Goal: Information Seeking & Learning: Learn about a topic

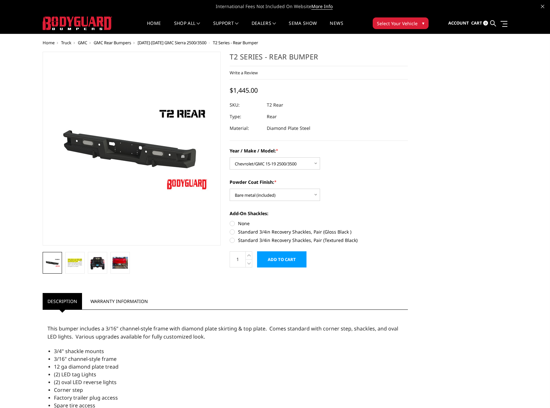
select select "1682"
select select "653"
click at [361, 158] on div "Year / Make / Model: * Choose Options Chevrolet/GMC 15-19 2500/3500 Chevrolet/G…" at bounding box center [319, 158] width 178 height 22
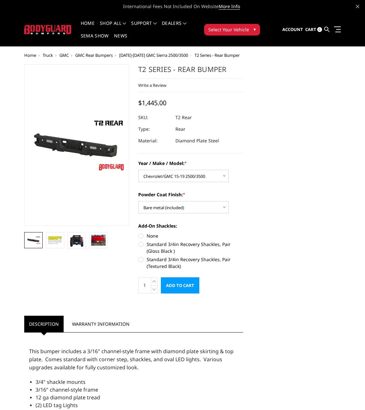
click at [329, 28] on link at bounding box center [326, 29] width 5 height 19
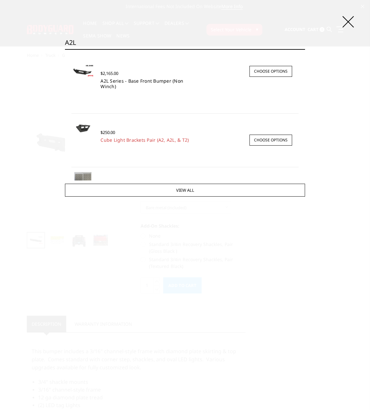
type input "A2L"
click at [109, 84] on link "A2L Series - Base Front Bumper (Non Winch)" at bounding box center [141, 84] width 83 height 12
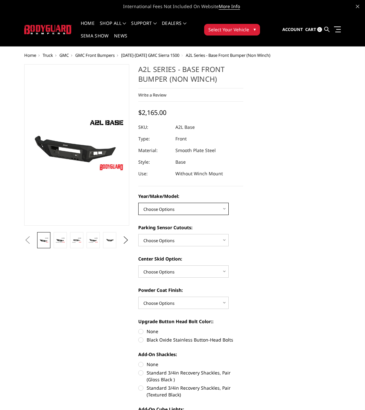
click at [159, 208] on select "Choose Options Chevrolet 15-19 2500/3500 Chevrolet 19-21 1500 Chevrolet 15-20 […" at bounding box center [183, 209] width 90 height 12
click at [138, 203] on select "Choose Options Chevrolet 15-19 2500/3500 Chevrolet 19-21 1500 Chevrolet 15-20 […" at bounding box center [183, 209] width 90 height 12
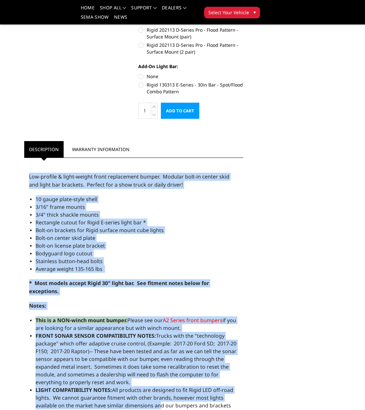
scroll to position [398, 0]
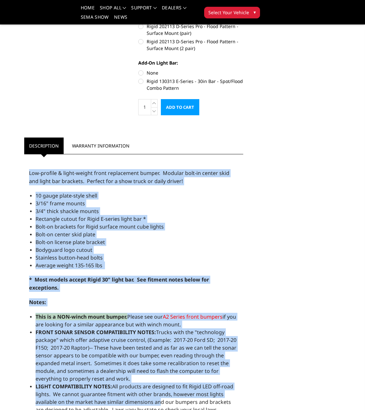
drag, startPoint x: 28, startPoint y: 184, endPoint x: 86, endPoint y: 274, distance: 107.3
copy div "Low-profile & light-weight front replacement bumper. Modular bolt-in center ski…"
click at [86, 245] on span "Bolt-on license plate bracket" at bounding box center [70, 242] width 69 height 7
click at [110, 263] on li "Average weight 135-165 lbs" at bounding box center [137, 266] width 203 height 8
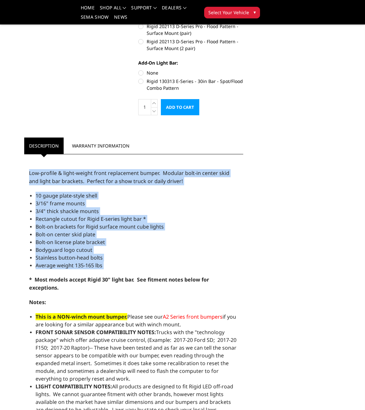
drag, startPoint x: 106, startPoint y: 267, endPoint x: 27, endPoint y: 173, distance: 122.2
copy div "Low-profile & light-weight front replacement bumper. Modular bolt-in center ski…"
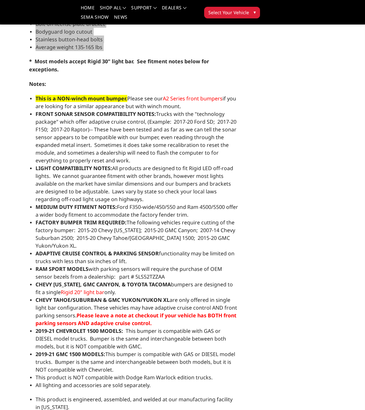
scroll to position [591, 0]
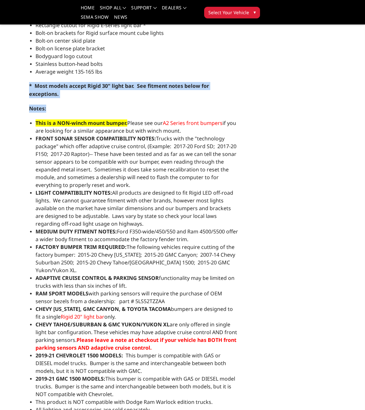
drag, startPoint x: 29, startPoint y: 88, endPoint x: 54, endPoint y: 96, distance: 25.5
click at [57, 99] on div "Low-profile & light-weight front replacement bumper. Modular bolt-in center ski…" at bounding box center [133, 257] width 219 height 587
click at [46, 91] on strong "* Most models accept Rigid 30" light bar. See fitment notes below for exception…" at bounding box center [119, 89] width 180 height 15
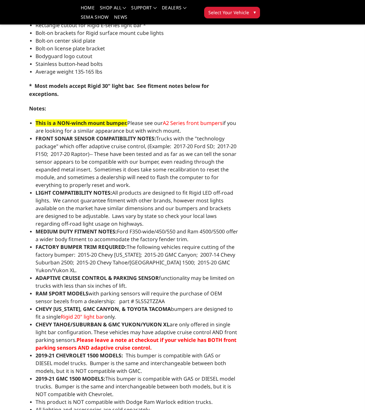
drag, startPoint x: 62, startPoint y: 95, endPoint x: 31, endPoint y: 89, distance: 31.7
click at [23, 83] on article "Description Warranty Information Description Low-profile & light-weight front r…" at bounding box center [134, 396] width 228 height 905
copy strong "* Most models accept Rigid 30" light bar. See fitment notes below for exception…"
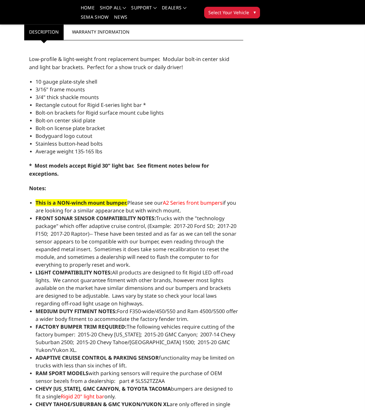
scroll to position [527, 0]
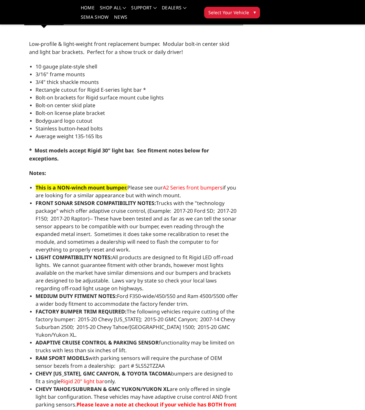
click at [60, 133] on span "Average weight 135-165 lbs" at bounding box center [69, 136] width 67 height 7
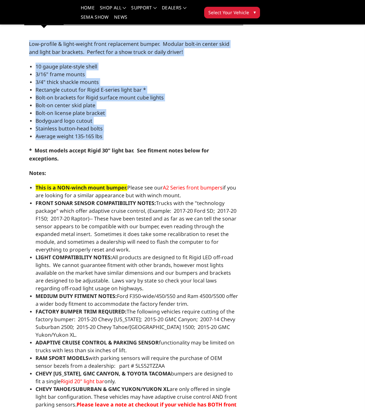
drag, startPoint x: 109, startPoint y: 136, endPoint x: 47, endPoint y: 58, distance: 99.4
copy div "Low-profile & light-weight front replacement bumper. Modular bolt-in center ski…"
drag, startPoint x: 65, startPoint y: 161, endPoint x: 29, endPoint y: 149, distance: 38.0
click at [29, 149] on div "Low-profile & light-weight front replacement bumper. Modular bolt-in center ski…" at bounding box center [133, 321] width 219 height 587
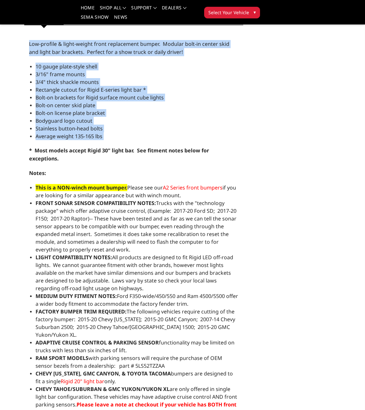
copy strong "* Most models accept Rigid 30" light bar. See fitment notes below for exception…"
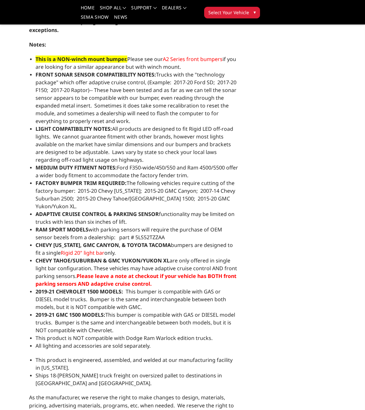
scroll to position [656, 0]
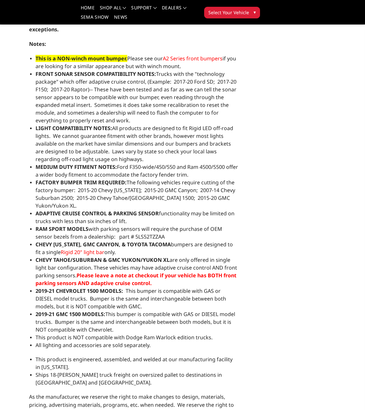
drag, startPoint x: 34, startPoint y: 128, endPoint x: 100, endPoint y: 144, distance: 68.0
click at [159, 156] on div "Low-profile & light-weight front replacement bumper. Modular bolt-in center ski…" at bounding box center [133, 192] width 219 height 587
copy span "LIGHT COMPATIBILITY NOTES: All products are designed to fit Rigid LED off-road …"
click at [42, 44] on strong "Notes:" at bounding box center [37, 43] width 17 height 7
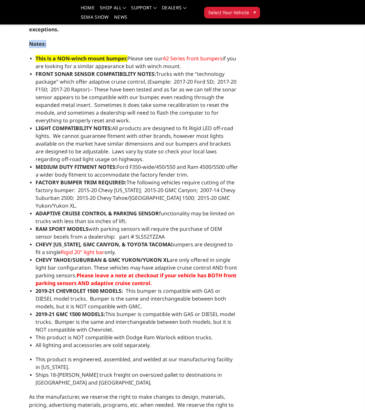
click at [42, 44] on strong "Notes:" at bounding box center [37, 43] width 17 height 7
copy div "Notes:"
drag, startPoint x: 35, startPoint y: 74, endPoint x: 136, endPoint y: 119, distance: 110.6
click at [136, 119] on div "Low-profile & light-weight front replacement bumper. Modular bolt-in center ski…" at bounding box center [133, 192] width 219 height 587
copy span "FRONT SONAR SENSOR COMPATIBILITY NOTES: Trucks with the "technology package" wh…"
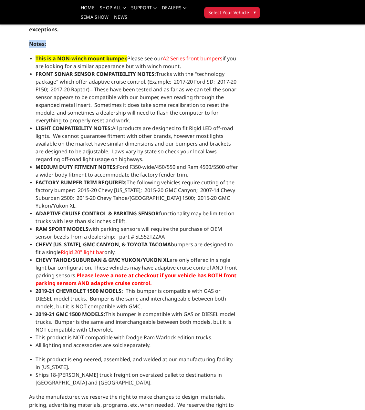
drag, startPoint x: 35, startPoint y: 129, endPoint x: 143, endPoint y: 160, distance: 112.7
click at [143, 160] on div "Low-profile & light-weight front replacement bumper. Modular bolt-in center ski…" at bounding box center [133, 192] width 219 height 587
copy span "LIGHT COMPATIBILITY NOTES: All products are designed to fit Rigid LED off-road …"
click at [42, 142] on span "LIGHT COMPATIBILITY NOTES: All products are designed to fit Rigid LED off-road …" at bounding box center [135, 144] width 198 height 38
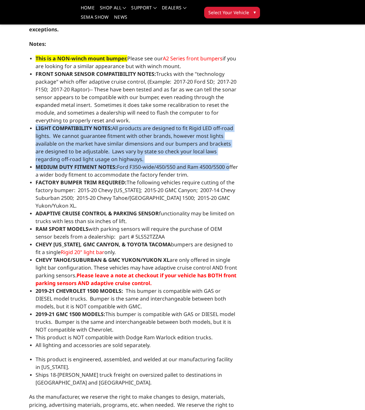
drag, startPoint x: 35, startPoint y: 128, endPoint x: 232, endPoint y: 170, distance: 201.2
click at [232, 170] on div "Low-profile & light-weight front replacement bumper. Modular bolt-in center ski…" at bounding box center [133, 192] width 219 height 587
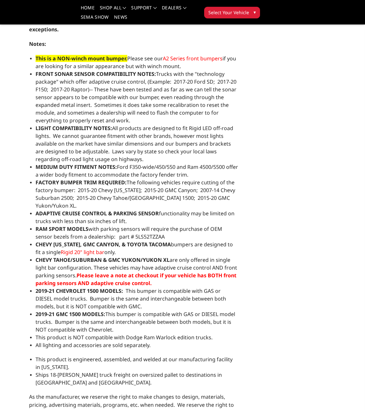
drag, startPoint x: 210, startPoint y: 168, endPoint x: 69, endPoint y: 164, distance: 140.6
click at [83, 172] on span "MEDIUM DUTY FITMENT NOTES: Ford F350-wide/450/550 and Ram 4500/5500 offer a wid…" at bounding box center [137, 170] width 203 height 15
click at [37, 128] on strong "LIGHT COMPATIBILITY NOTES:" at bounding box center [74, 128] width 77 height 7
drag, startPoint x: 36, startPoint y: 129, endPoint x: 219, endPoint y: 176, distance: 188.5
click at [219, 176] on ul "This is a NON-winch mount bumper. Please see our A2 Series front bumpers if you…" at bounding box center [137, 202] width 203 height 295
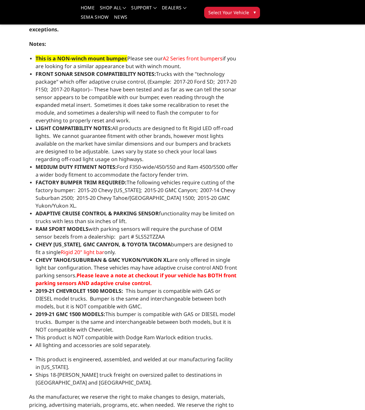
copy ul "LIGHT COMPATIBILITY NOTES: All products are designed to fit Rigid LED off-road …"
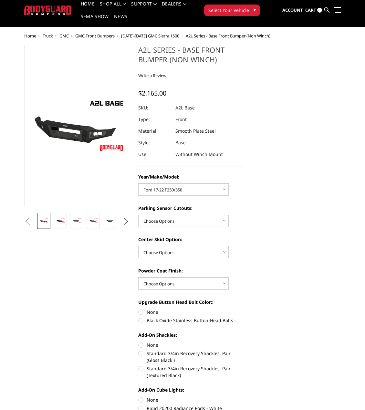
scroll to position [0, 0]
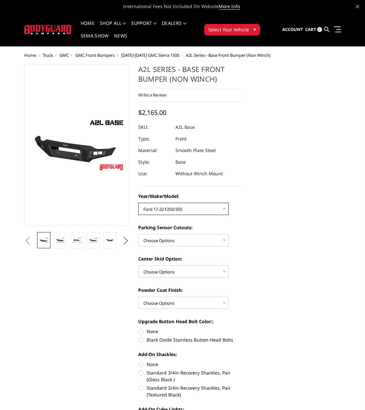
click at [187, 205] on select "Choose Options Chevrolet 15-19 2500/3500 Chevrolet 19-21 1500 Chevrolet 15-20 […" at bounding box center [183, 209] width 90 height 12
click at [138, 203] on select "Choose Options Chevrolet 15-19 2500/3500 Chevrolet 19-21 1500 Chevrolet 15-20 […" at bounding box center [183, 209] width 90 height 12
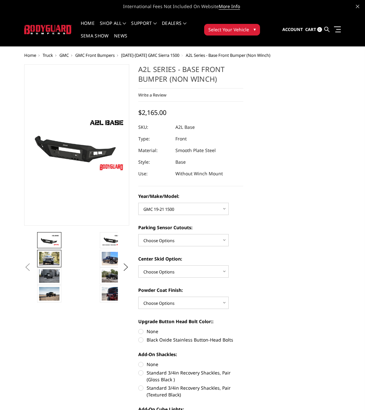
click at [55, 259] on img at bounding box center [49, 259] width 20 height 14
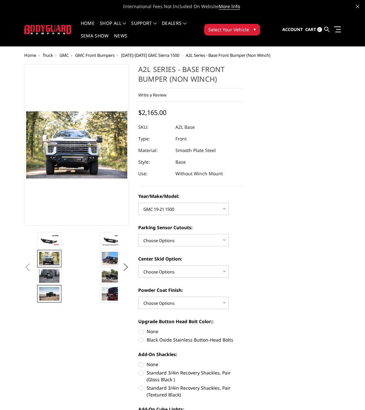
click at [48, 287] on img at bounding box center [49, 294] width 20 height 14
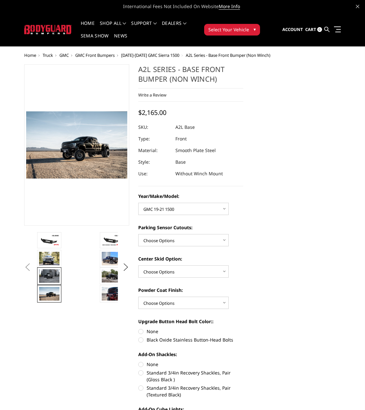
click at [51, 280] on img at bounding box center [49, 276] width 20 height 14
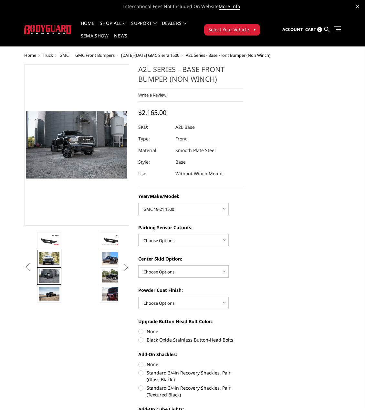
click at [54, 258] on img at bounding box center [49, 259] width 20 height 14
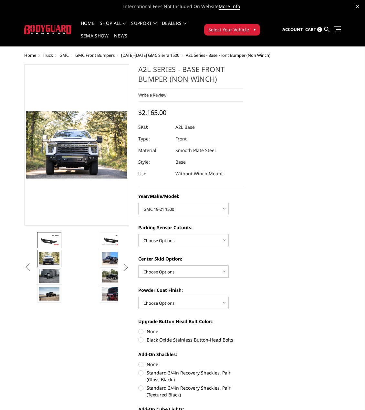
click at [51, 242] on img at bounding box center [49, 240] width 20 height 11
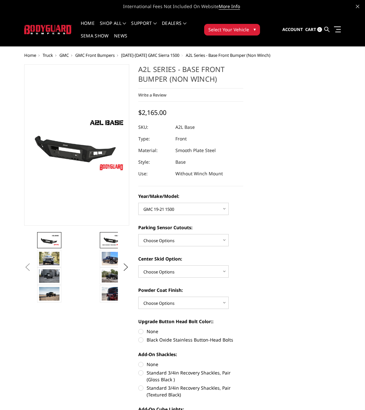
click at [111, 240] on img at bounding box center [112, 240] width 20 height 11
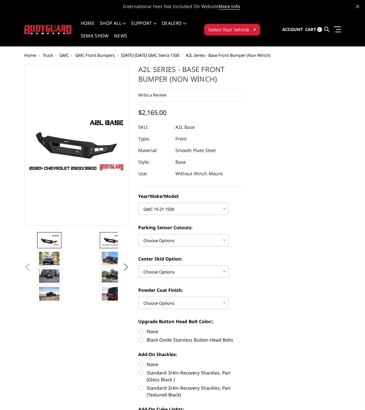
click at [46, 243] on img at bounding box center [49, 240] width 20 height 11
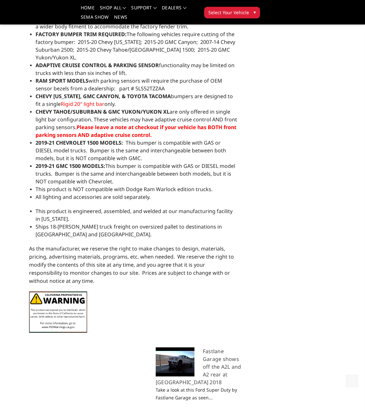
scroll to position [808, 0]
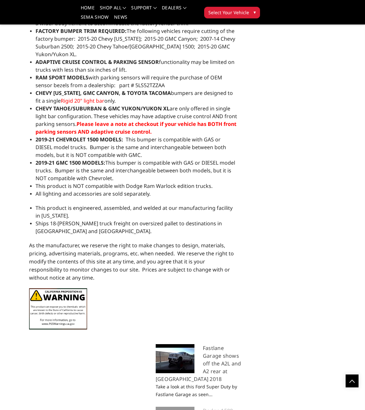
drag, startPoint x: 121, startPoint y: 180, endPoint x: 64, endPoint y: 172, distance: 58.0
click at [33, 162] on div "Low-profile & light-weight front replacement bumper. Modular bolt-in center ski…" at bounding box center [133, 41] width 219 height 587
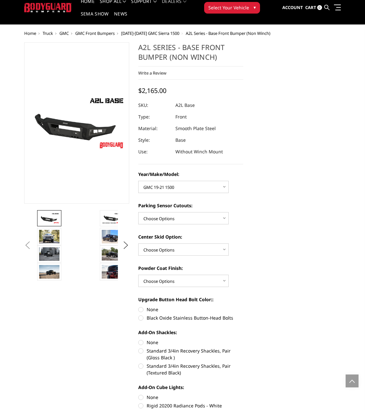
scroll to position [0, 0]
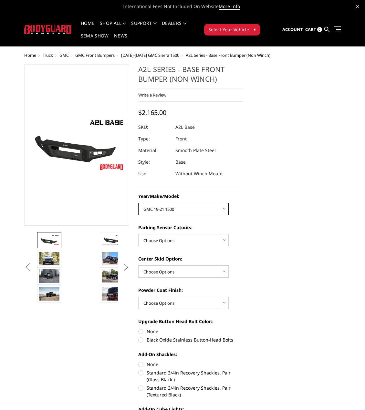
click at [168, 205] on select "Choose Options Chevrolet 15-19 2500/3500 Chevrolet 19-21 1500 Chevrolet 15-20 […" at bounding box center [183, 209] width 90 height 12
select select "4343"
click at [138, 203] on select "Choose Options Chevrolet 15-19 2500/3500 Chevrolet 19-21 1500 Chevrolet 15-20 […" at bounding box center [183, 209] width 90 height 12
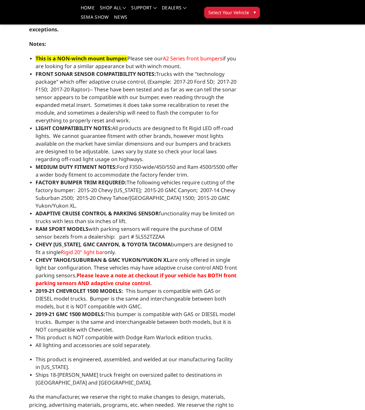
scroll to position [646, 0]
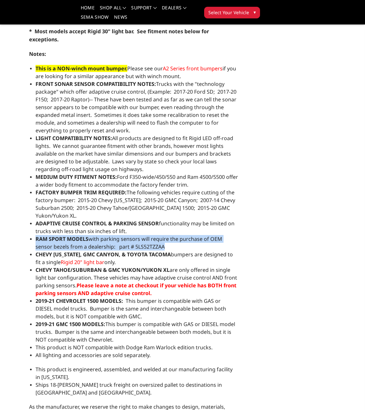
drag, startPoint x: 36, startPoint y: 240, endPoint x: 146, endPoint y: 246, distance: 110.6
click at [153, 247] on li "RAM SPORT MODELS with parking sensors will require the purchase of OEM sensor b…" at bounding box center [137, 243] width 203 height 16
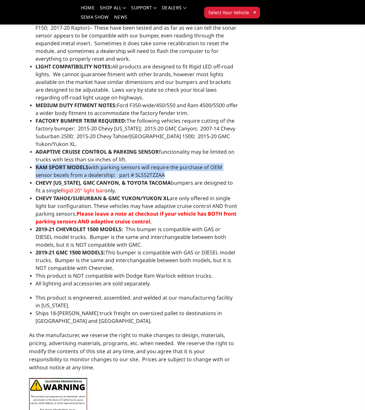
scroll to position [743, 0]
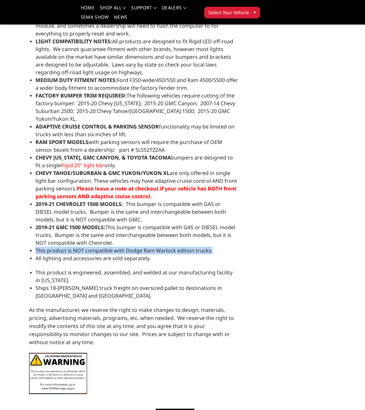
drag, startPoint x: 37, startPoint y: 250, endPoint x: 210, endPoint y: 252, distance: 173.2
click at [210, 252] on span "This product is NOT compatible with Dodge Ram Warlock edition trucks." at bounding box center [124, 250] width 177 height 7
